Goal: Transaction & Acquisition: Purchase product/service

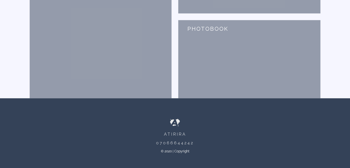
scroll to position [134, 0]
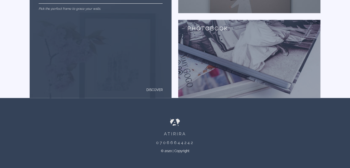
click at [101, 44] on div "Frames Pick the perfect frame to grace your walls. Discover" at bounding box center [101, 43] width 124 height 98
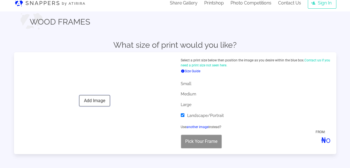
scroll to position [6, 0]
click at [102, 98] on button "Add Image" at bounding box center [94, 100] width 31 height 11
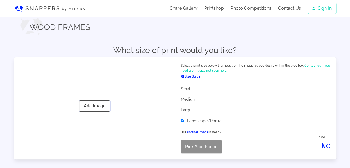
scroll to position [6, 0]
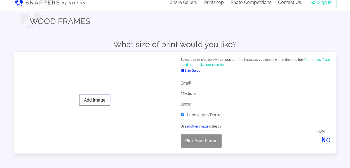
scroll to position [134, 0]
